Goal: Task Accomplishment & Management: Use online tool/utility

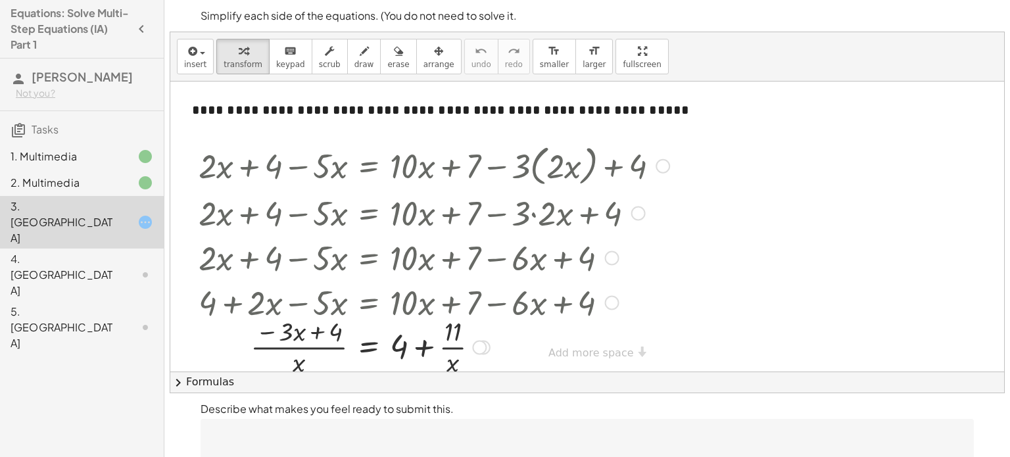
click at [612, 252] on div at bounding box center [612, 258] width 14 height 14
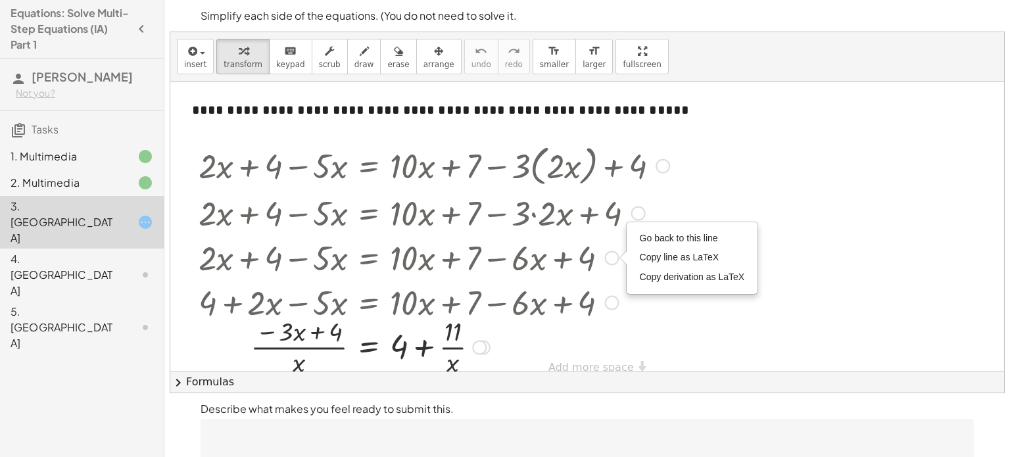
click at [624, 316] on div at bounding box center [434, 346] width 484 height 66
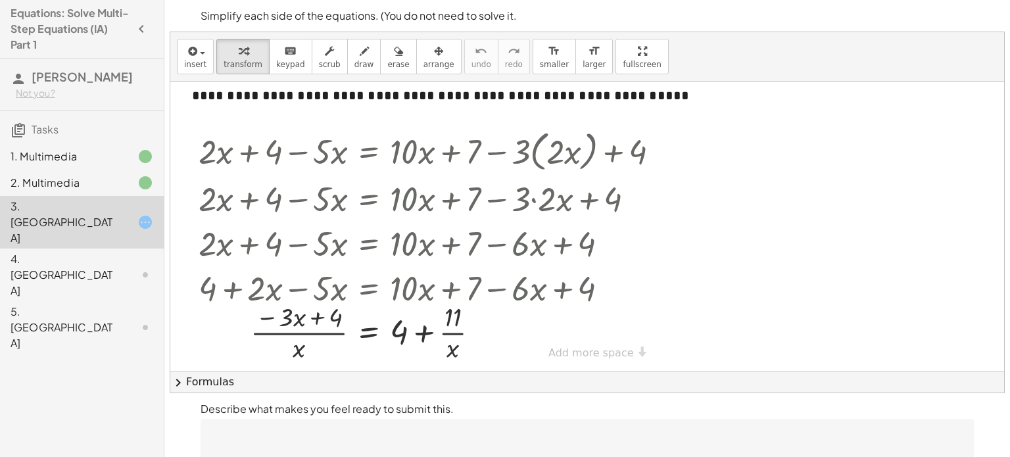
scroll to position [13, 0]
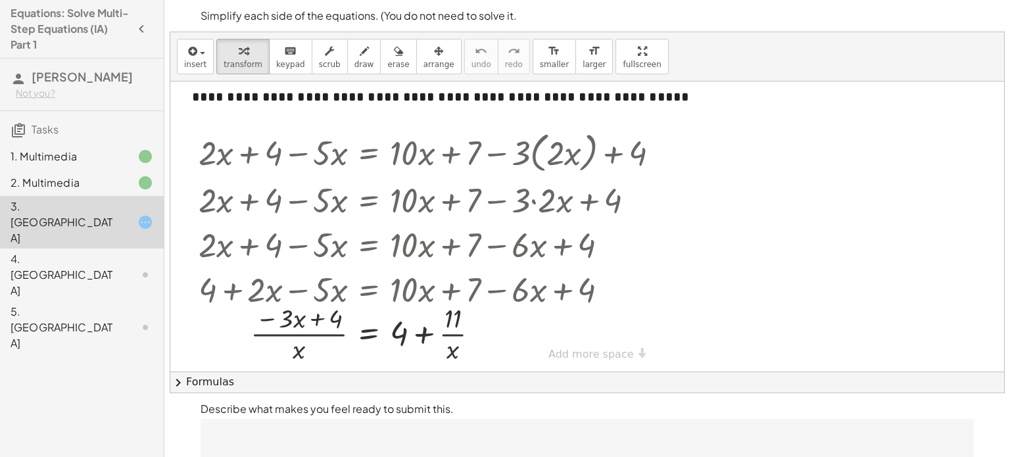
click at [62, 251] on div "4. [GEOGRAPHIC_DATA]" at bounding box center [64, 274] width 106 height 47
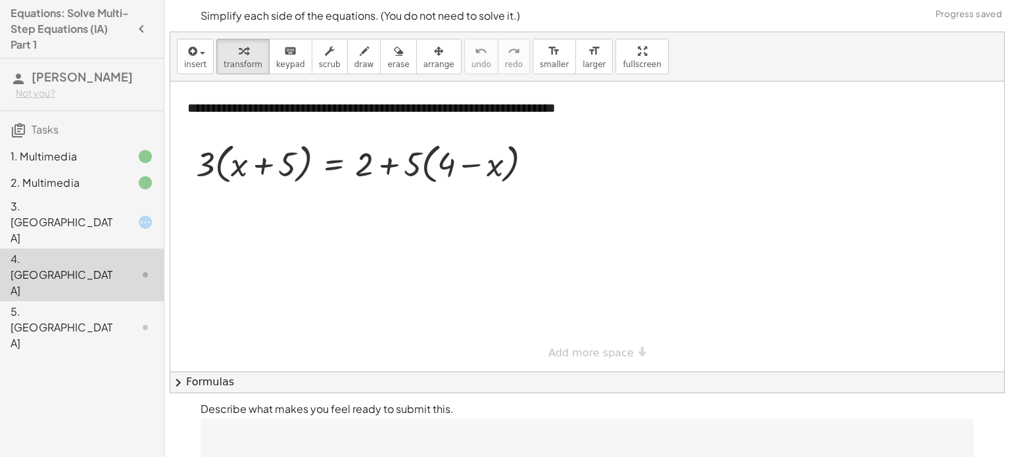
click at [64, 304] on div "5. [GEOGRAPHIC_DATA]" at bounding box center [64, 327] width 106 height 47
